Goal: Task Accomplishment & Management: Manage account settings

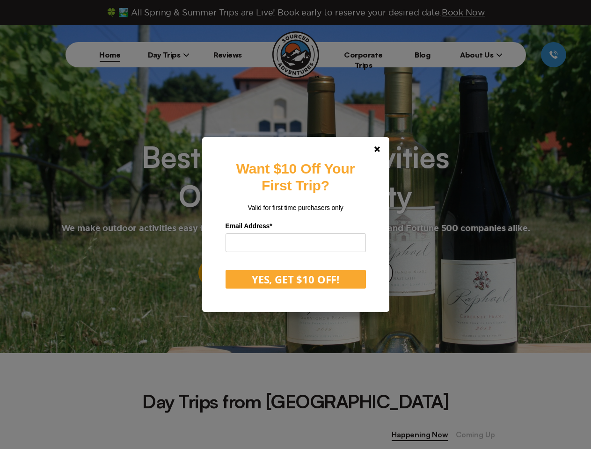
click at [295, 225] on label "Email Address *" at bounding box center [295, 226] width 140 height 14
click at [380, 149] on polygon at bounding box center [377, 149] width 6 height 6
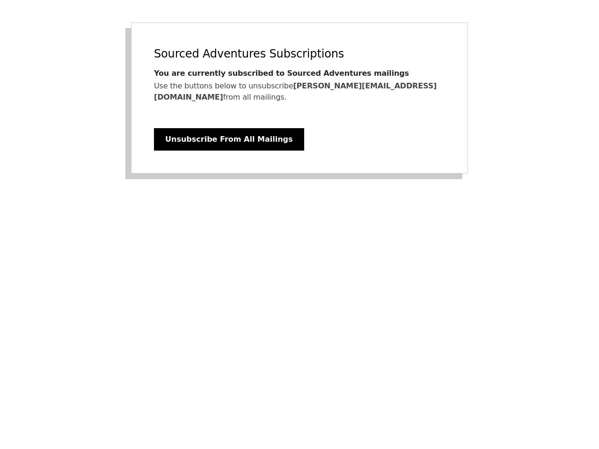
click at [299, 92] on div "Sourced Adventures Subscriptions You are currently subscribed to Sourced Advent…" at bounding box center [299, 97] width 337 height 151
click at [217, 128] on button "Unsubscribe From All Mailings" at bounding box center [229, 139] width 150 height 22
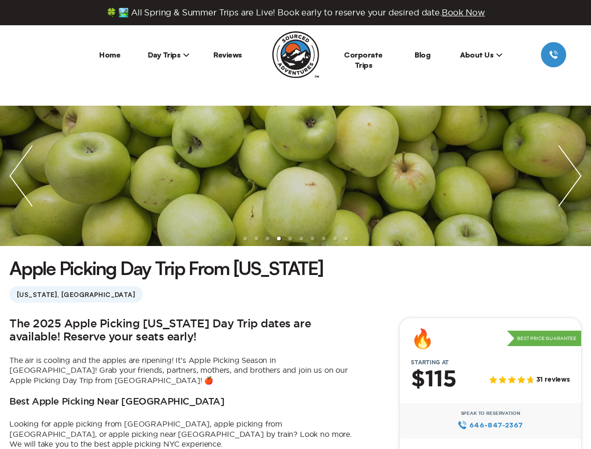
click at [295, 225] on ul at bounding box center [295, 176] width 591 height 140
click at [466, 12] on span "Book Now" at bounding box center [463, 12] width 43 height 9
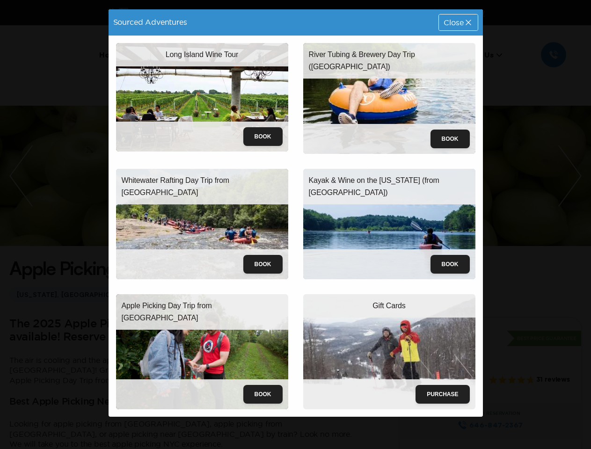
click at [169, 55] on div "Long Island Wine Tour Book" at bounding box center [202, 99] width 187 height 126
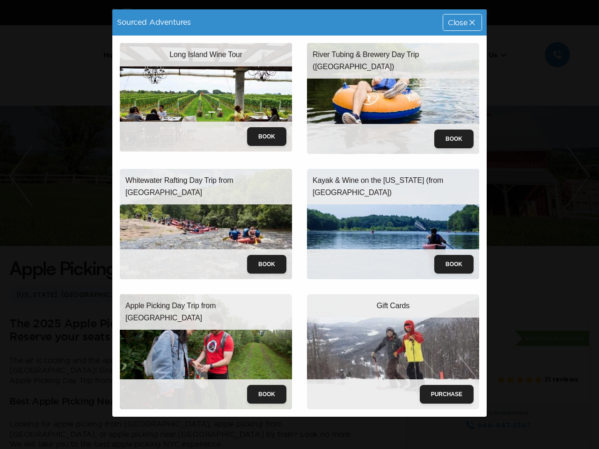
click at [481, 55] on div "River Tubing & Brewery Day Trip (NYC) Book" at bounding box center [392, 99] width 187 height 126
click at [25, 78] on div "Sourced Adventures Close Long Island Wine Tour Book River Tubing & Brewery Day …" at bounding box center [299, 224] width 599 height 449
click at [21, 176] on div "Sourced Adventures Close Long Island Wine Tour Book River Tubing & Brewery Day …" at bounding box center [299, 224] width 599 height 449
click at [295, 176] on div "Sourced Adventures Close Long Island Wine Tour Book River Tubing & Brewery Day …" at bounding box center [299, 224] width 599 height 449
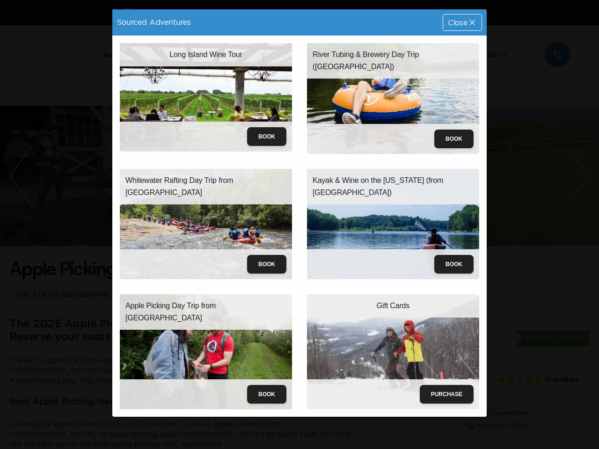
click at [295, 176] on div "Sourced Adventures Close Long Island Wine Tour Book River Tubing & Brewery Day …" at bounding box center [299, 224] width 599 height 449
